Goal: Information Seeking & Learning: Learn about a topic

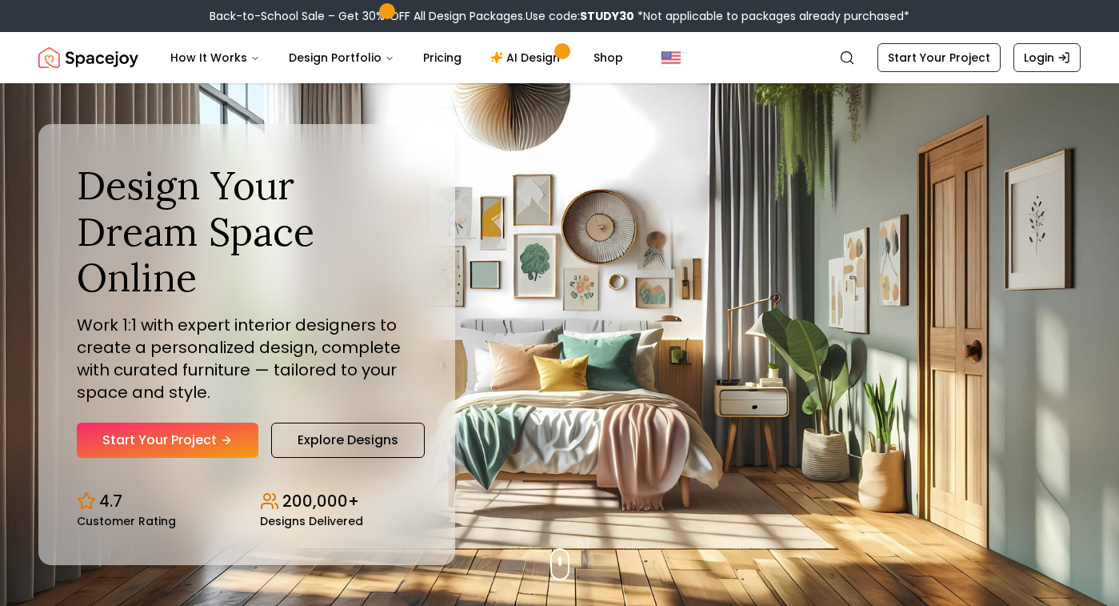
drag, startPoint x: 524, startPoint y: 308, endPoint x: 533, endPoint y: 110, distance: 198.6
click at [525, 199] on div "Design Your Dream Space Online Work 1:1 with expert interior designers to creat…" at bounding box center [559, 344] width 1119 height 522
drag, startPoint x: 519, startPoint y: 317, endPoint x: 544, endPoint y: 163, distance: 155.6
click at [522, 261] on div "Design Your Dream Space Online Work 1:1 with expert interior designers to creat…" at bounding box center [559, 344] width 1119 height 522
click at [331, 67] on button "Design Portfolio" at bounding box center [341, 58] width 131 height 32
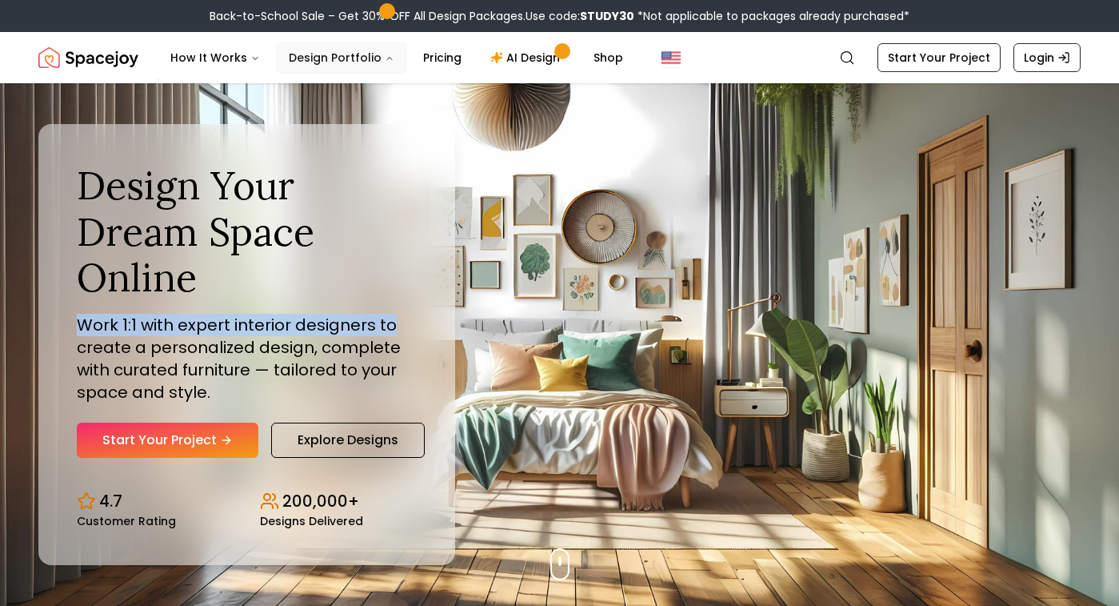
click at [370, 58] on button "Design Portfolio" at bounding box center [341, 58] width 131 height 32
drag, startPoint x: 373, startPoint y: 46, endPoint x: 370, endPoint y: 58, distance: 13.2
click at [373, 56] on button "Design Portfolio" at bounding box center [341, 58] width 131 height 32
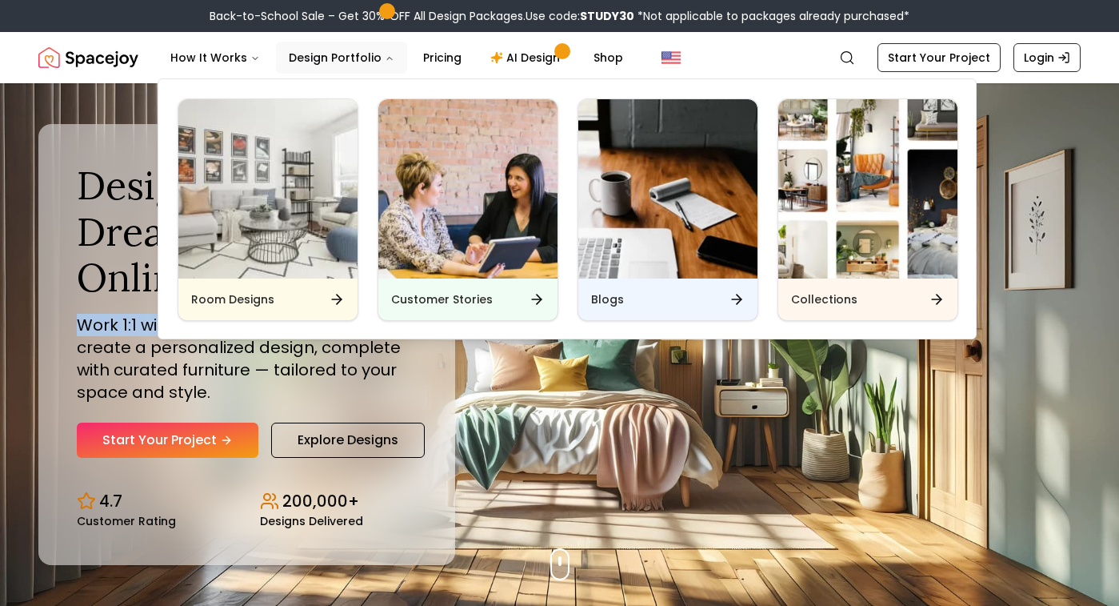
drag, startPoint x: 304, startPoint y: 269, endPoint x: 358, endPoint y: 287, distance: 57.4
click at [303, 269] on img "Main" at bounding box center [267, 188] width 179 height 179
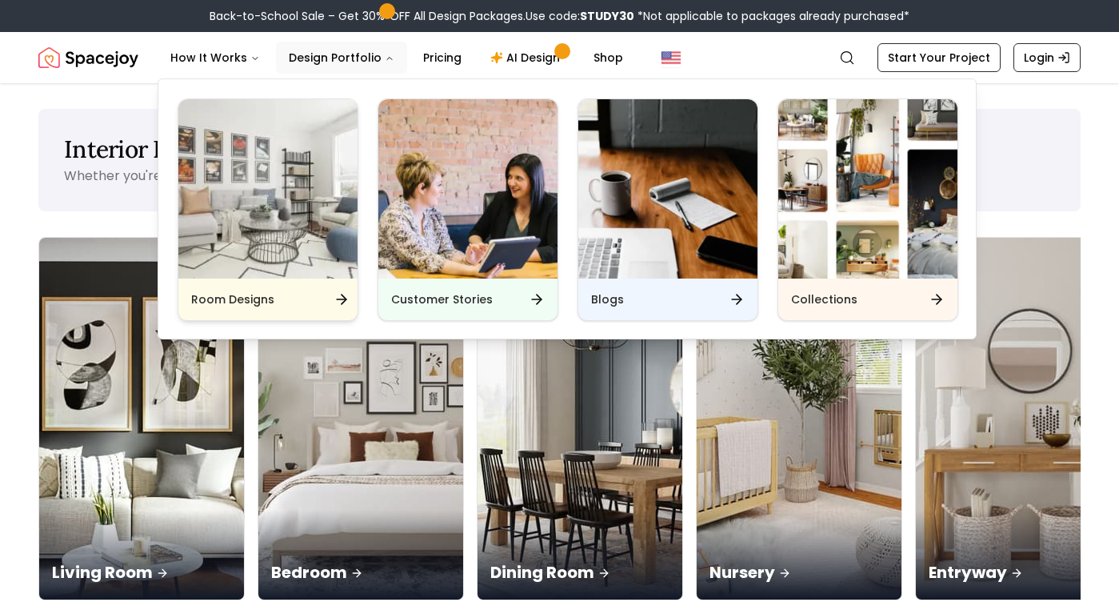
click at [342, 297] on icon "Main" at bounding box center [342, 299] width 16 height 16
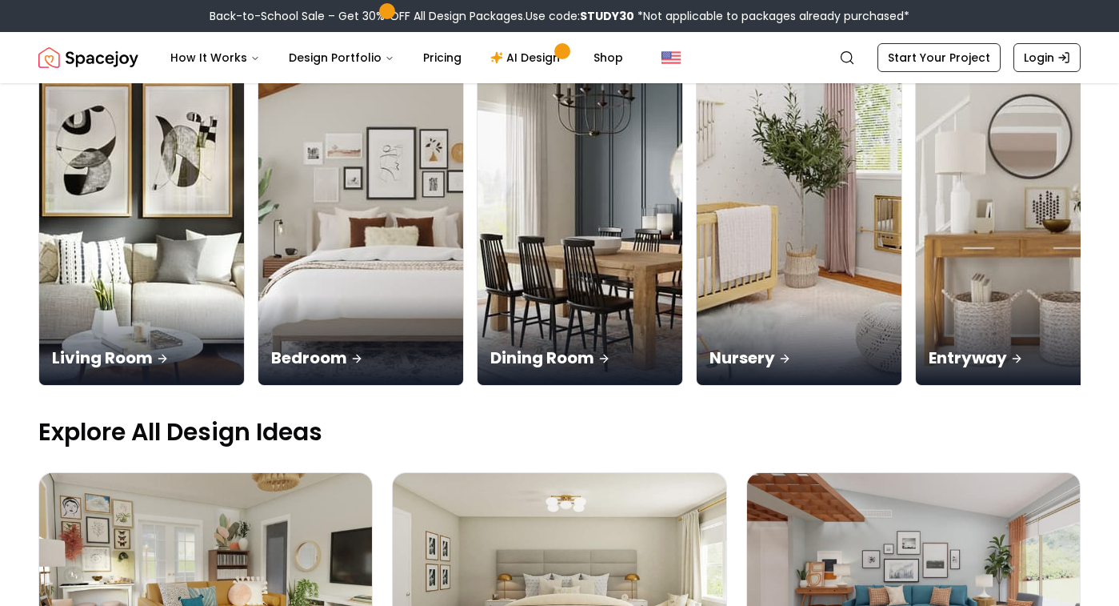
scroll to position [218, 0]
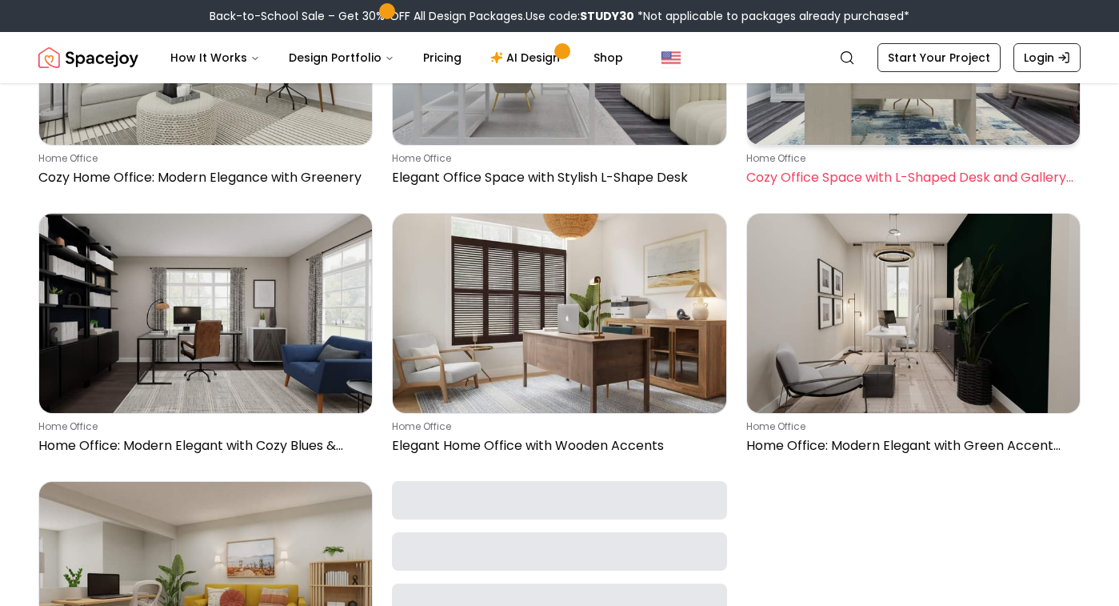
scroll to position [814, 0]
